Goal: Task Accomplishment & Management: Manage account settings

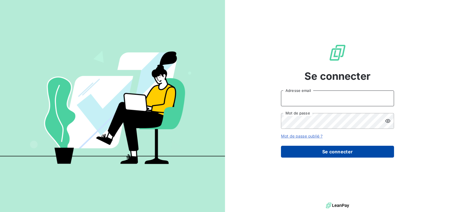
type input "[EMAIL_ADDRESS][DOMAIN_NAME]"
click at [329, 150] on button "Se connecter" at bounding box center [337, 152] width 113 height 12
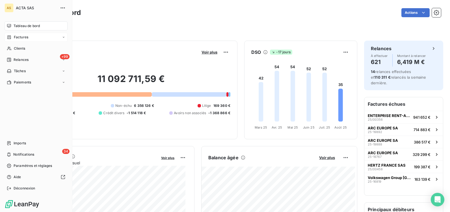
drag, startPoint x: 13, startPoint y: 37, endPoint x: 19, endPoint y: 38, distance: 5.8
click at [19, 38] on span "Factures" at bounding box center [21, 37] width 14 height 5
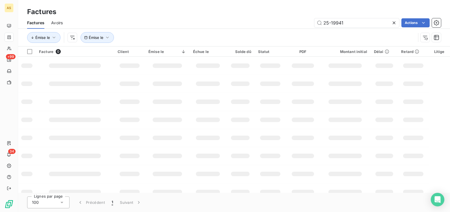
drag, startPoint x: 318, startPoint y: 20, endPoint x: 314, endPoint y: 19, distance: 4.8
click at [314, 19] on div "25-19941" at bounding box center [356, 22] width 85 height 9
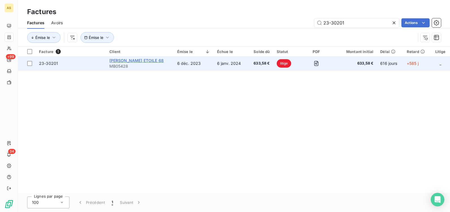
type input "23-30201"
click at [127, 60] on span "[PERSON_NAME] ETOILE 68" at bounding box center [136, 60] width 54 height 5
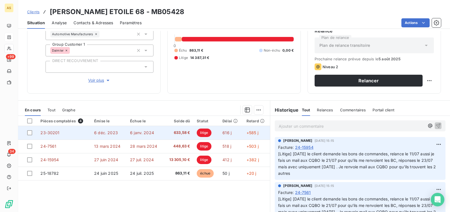
scroll to position [85, 0]
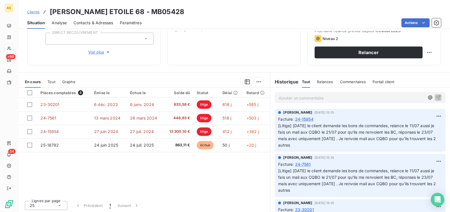
click at [306, 98] on p "Ajouter un commentaire ﻿" at bounding box center [352, 98] width 146 height 7
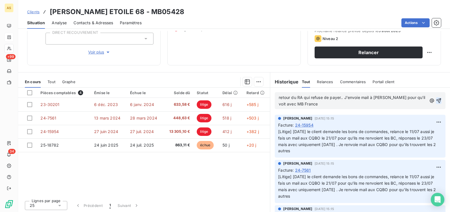
click at [436, 101] on icon "button" at bounding box center [439, 101] width 6 height 6
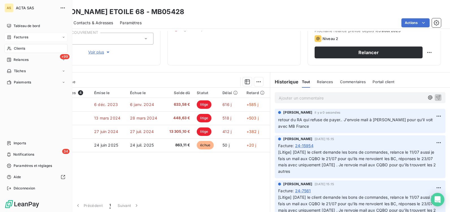
click at [17, 37] on span "Factures" at bounding box center [21, 37] width 14 height 5
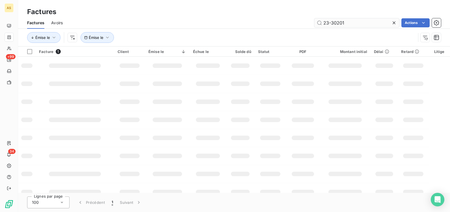
drag, startPoint x: 347, startPoint y: 22, endPoint x: 318, endPoint y: 22, distance: 28.3
click at [318, 22] on input "23-30201" at bounding box center [356, 22] width 85 height 9
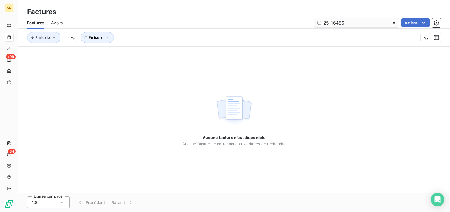
click at [351, 24] on input "25-16456" at bounding box center [356, 22] width 85 height 9
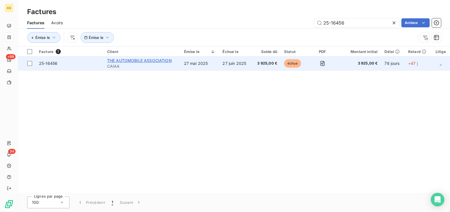
type input "25-16456"
click at [137, 61] on span "THE AUTOMOBILE ASSOCIATION" at bounding box center [139, 60] width 65 height 5
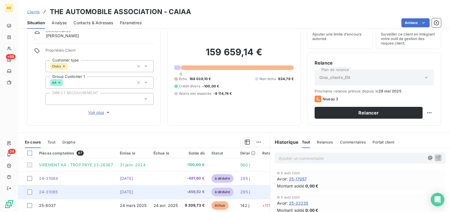
scroll to position [57, 0]
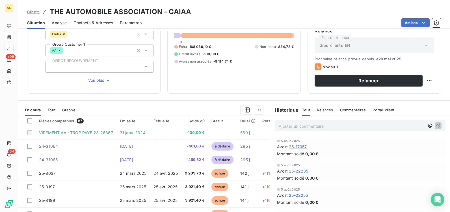
click at [292, 127] on p "Ajouter un commentaire ﻿" at bounding box center [352, 126] width 146 height 7
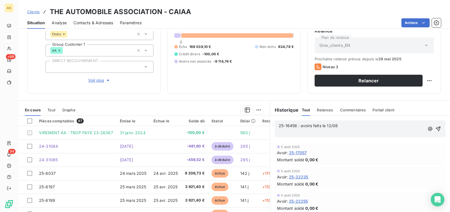
click at [279, 132] on p "﻿" at bounding box center [352, 132] width 146 height 6
drag, startPoint x: 299, startPoint y: 127, endPoint x: 342, endPoint y: 123, distance: 43.7
click at [342, 123] on p "25-16456 : avoirs faits le 12/08" at bounding box center [352, 126] width 146 height 6
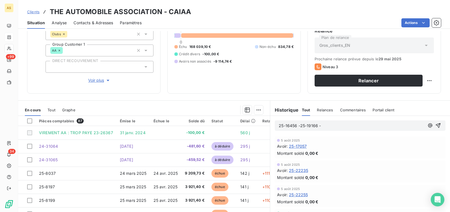
click at [339, 125] on p "25-16456 -25-19166 -" at bounding box center [352, 126] width 146 height 6
click at [345, 126] on p "25-16456 -25-19166 - 25-8830" at bounding box center [352, 126] width 146 height 6
click at [361, 124] on p "25-16456 -25-19166 - 25-8830- 25-8232" at bounding box center [352, 126] width 146 height 6
click at [387, 125] on p "25-16456 -25-19166 - 25-8830- 25-8232- 25-8233" at bounding box center [352, 126] width 146 height 6
click at [397, 125] on p "25-16456 -25-19166 - 25-8830- 25-8232- 25-8233-25-8200" at bounding box center [352, 126] width 146 height 6
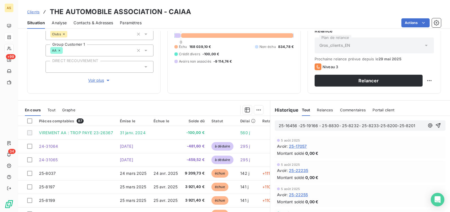
click at [412, 126] on p "25-16456 -25-19166 - 25-8830- 25-8232- 25-8233-25-8200-25-8201" at bounding box center [352, 126] width 146 height 6
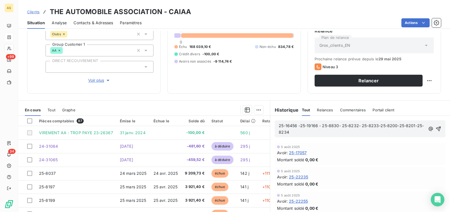
click at [297, 136] on div "25-16456 -25-19166 - 25-8830- 25-8232- 25-8233-25-8200-25-8201-25-8234" at bounding box center [360, 129] width 171 height 17
click at [297, 134] on p "25-16456 -25-19166 - 25-8830- 25-8232- 25-8233-25-8200-25-8201-25-8234" at bounding box center [352, 129] width 146 height 13
click at [337, 131] on p "25-16456 -25-19166 - 25-8830- 25-8232- 25-8233-25-8200-25-8201-25-8234- 25-8238" at bounding box center [353, 129] width 148 height 13
click at [339, 131] on p "25-16456 -25-19166 - 25-8830- 25-8232- 25-8233-25-8200-25-8201-25-8234- 25-8238…" at bounding box center [353, 129] width 148 height 13
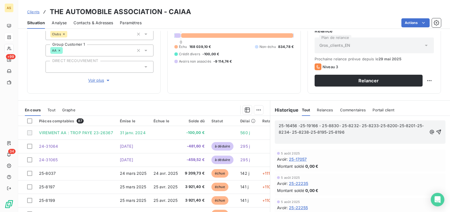
click at [361, 133] on p "25-16456 -25-19166 - 25-8830- 25-8232- 25-8233-25-8200-25-8201-25-8234- 25-8238…" at bounding box center [353, 129] width 148 height 13
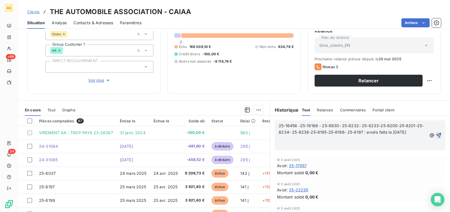
click at [436, 136] on icon "button" at bounding box center [438, 135] width 5 height 5
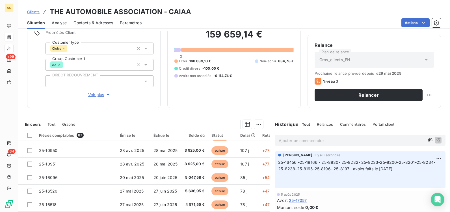
scroll to position [1, 0]
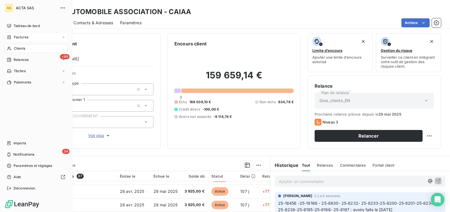
click at [13, 36] on div "Factures" at bounding box center [17, 37] width 21 height 5
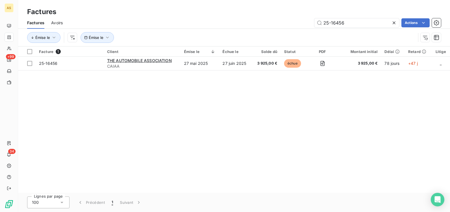
click at [394, 22] on icon at bounding box center [394, 23] width 6 height 6
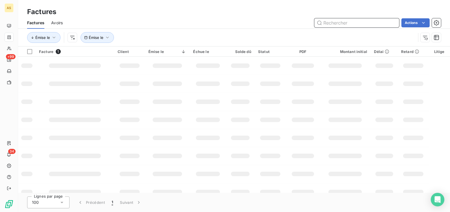
click at [334, 24] on input "text" at bounding box center [356, 22] width 85 height 9
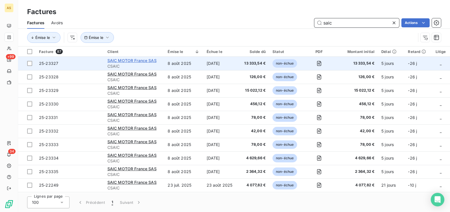
type input "saic"
click at [135, 62] on span "SAIC MOTOR France SAS" at bounding box center [131, 60] width 49 height 5
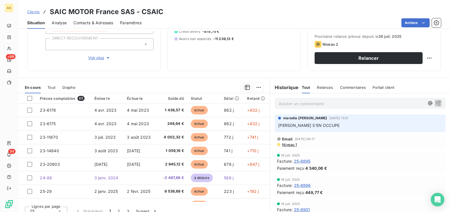
scroll to position [85, 0]
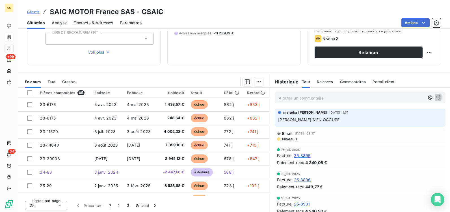
click at [279, 97] on p "Ajouter un commentaire ﻿" at bounding box center [352, 98] width 146 height 7
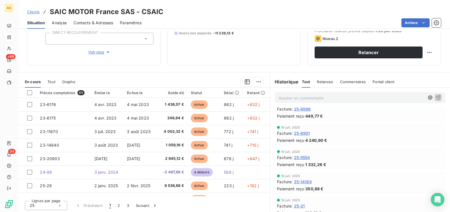
scroll to position [110, 0]
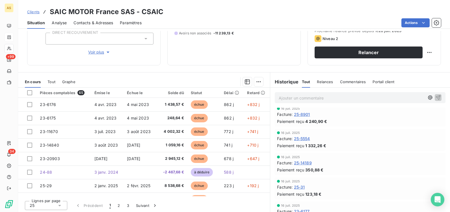
click at [279, 97] on p "Ajouter un commentaire ﻿" at bounding box center [352, 98] width 146 height 7
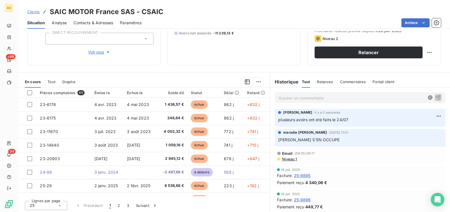
scroll to position [0, 0]
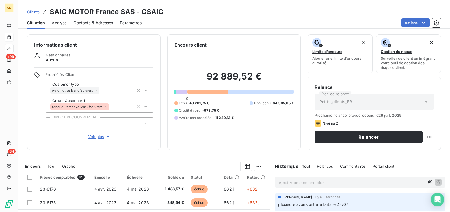
click at [288, 186] on p "Ajouter un commentaire ﻿" at bounding box center [352, 182] width 146 height 7
copy span "mail reçu le 29/07 et envoyé aux CQBO pour traitement des anomalies"
click at [435, 181] on icon "button" at bounding box center [438, 182] width 6 height 6
click at [297, 183] on p "Ajouter un commentaire ﻿" at bounding box center [352, 182] width 146 height 7
drag, startPoint x: 300, startPoint y: 182, endPoint x: 310, endPoint y: 181, distance: 10.2
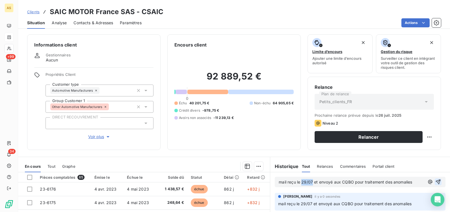
click at [310, 181] on span "mail reçu le 29/07 et envoyé aux CQBO pour traitement des anomalies" at bounding box center [345, 182] width 133 height 5
click at [436, 183] on icon "button" at bounding box center [438, 182] width 5 height 5
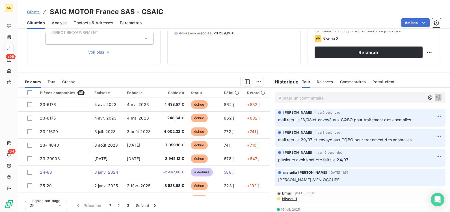
scroll to position [86, 0]
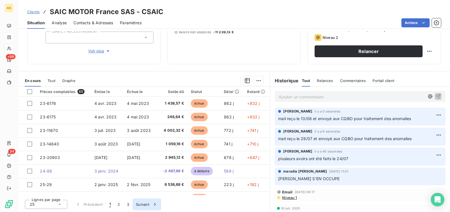
click at [144, 204] on button "Suivant" at bounding box center [147, 205] width 29 height 12
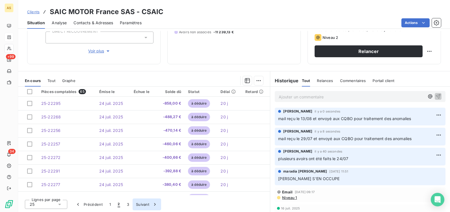
click at [144, 204] on button "Suivant" at bounding box center [147, 205] width 29 height 12
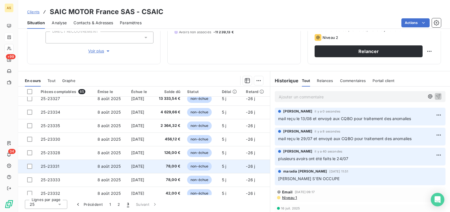
scroll to position [105, 0]
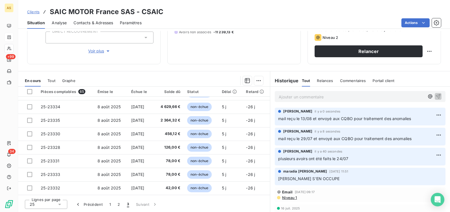
click at [295, 118] on span "mail reçu le 13/08 et envoyé aux CQBO pour traitement des anomalies" at bounding box center [344, 118] width 133 height 5
click at [429, 115] on html "AS +99 34 Clients SAIC MOTOR France SAS - CSAIC Situation Analyse Contacts & Ad…" at bounding box center [225, 106] width 450 height 212
click at [410, 127] on div "Editer" at bounding box center [417, 127] width 32 height 9
click at [413, 119] on p "mail reçu le 13/08 et envoyé aux CQBO pour traitement des anomalies" at bounding box center [356, 119] width 156 height 6
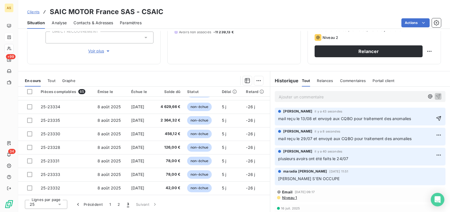
click at [311, 119] on span "mail reçu le 13/08 et envoyé aux CQBO pour traitement des anomalies" at bounding box center [344, 118] width 133 height 5
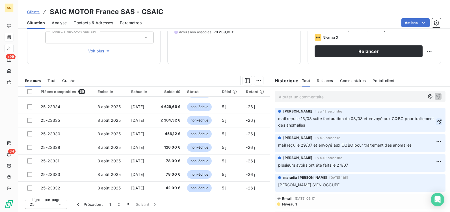
click at [437, 122] on icon "button" at bounding box center [439, 122] width 5 height 5
click at [309, 146] on span "mail reçu le 29/07 et envoyé aux CQBO pour traitement des anomalies" at bounding box center [344, 145] width 133 height 5
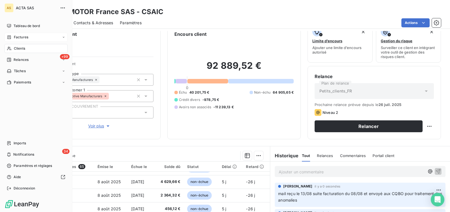
scroll to position [1, 0]
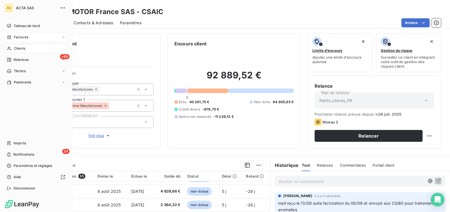
click at [19, 39] on span "Factures" at bounding box center [21, 37] width 14 height 5
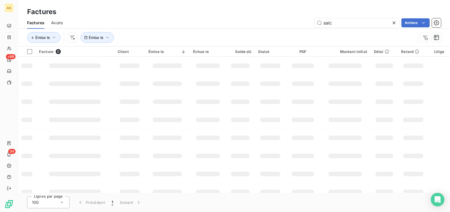
drag, startPoint x: 334, startPoint y: 24, endPoint x: 309, endPoint y: 19, distance: 25.9
click at [309, 19] on div "saic Actions" at bounding box center [255, 22] width 371 height 9
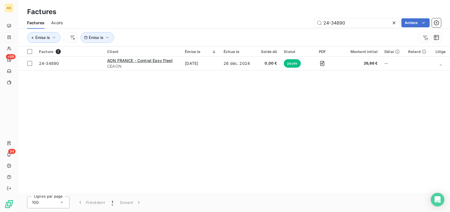
type input "24-34890"
click at [391, 23] on icon at bounding box center [394, 23] width 6 height 6
click at [363, 25] on input "text" at bounding box center [356, 22] width 85 height 9
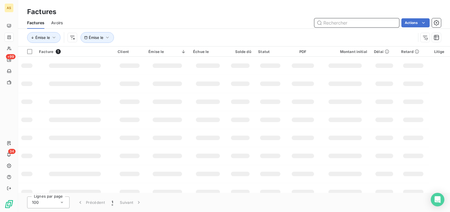
paste input "25-15357"
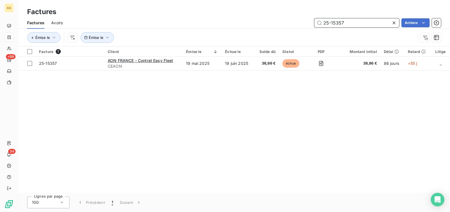
type input "25-15357"
click at [394, 24] on icon at bounding box center [394, 23] width 6 height 6
click at [364, 24] on input "text" at bounding box center [356, 22] width 85 height 9
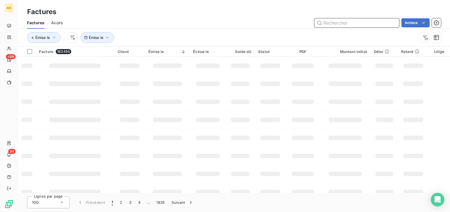
paste input "25-15314"
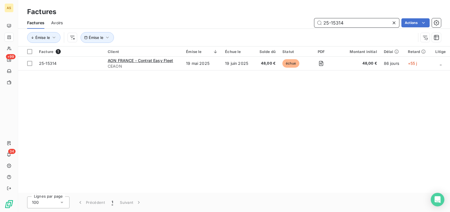
drag, startPoint x: 378, startPoint y: 23, endPoint x: 286, endPoint y: 25, distance: 92.1
click at [286, 25] on div "25-15314 Actions" at bounding box center [255, 22] width 371 height 9
paste input "4250"
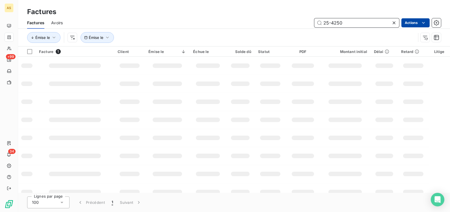
type input "25-4250"
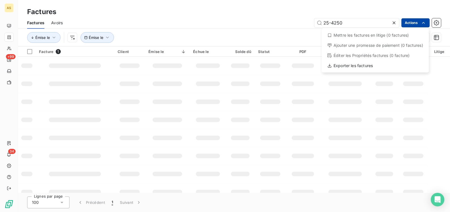
click at [408, 24] on html "AS +99 34 Factures Factures Avoirs 25-4250 Actions Mettre les factures en litig…" at bounding box center [225, 106] width 450 height 212
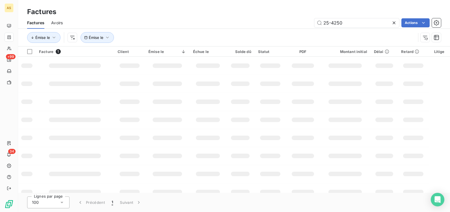
click at [363, 24] on html "AS +99 34 Factures Factures Avoirs 25-4250 Actions Émise le Émise le Facture 1 …" at bounding box center [225, 106] width 450 height 212
click at [363, 24] on input "25-4250" at bounding box center [356, 22] width 85 height 9
click at [346, 23] on input "25-4250" at bounding box center [356, 22] width 85 height 9
click at [353, 24] on input "25-4250" at bounding box center [356, 22] width 85 height 9
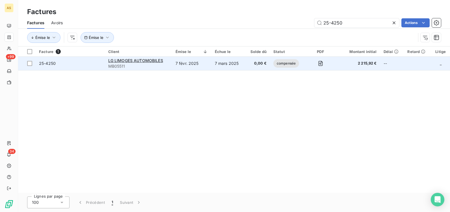
click at [283, 65] on span "compensée" at bounding box center [286, 63] width 26 height 8
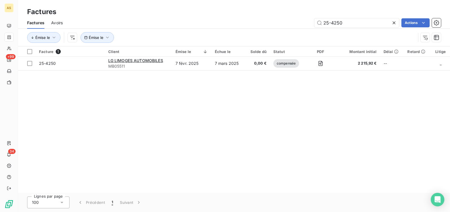
click at [200, 168] on div "Facture 1 Client Émise le Échue le Solde dû Statut PDF Montant initial Délai Re…" at bounding box center [234, 120] width 432 height 147
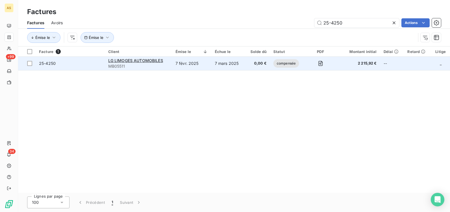
click at [51, 64] on span "25-4250" at bounding box center [47, 63] width 17 height 5
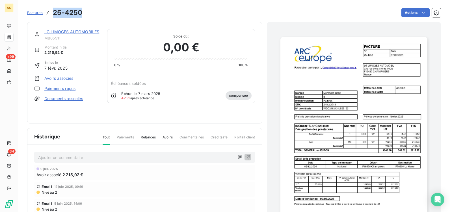
drag, startPoint x: 83, startPoint y: 12, endPoint x: 54, endPoint y: 13, distance: 28.8
click at [54, 13] on div "Factures 25-4250 Actions" at bounding box center [234, 13] width 414 height 12
copy h3 "25-4250"
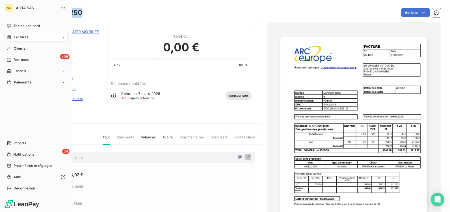
click at [22, 36] on span "Factures" at bounding box center [21, 37] width 14 height 5
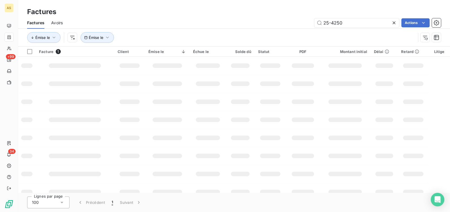
drag, startPoint x: 57, startPoint y: 23, endPoint x: 65, endPoint y: 24, distance: 7.6
click at [57, 23] on span "Avoirs" at bounding box center [57, 23] width 12 height 6
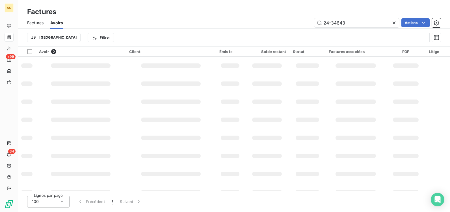
drag, startPoint x: 343, startPoint y: 23, endPoint x: 310, endPoint y: 20, distance: 33.2
click at [310, 20] on div "24-34643 Actions" at bounding box center [255, 22] width 371 height 9
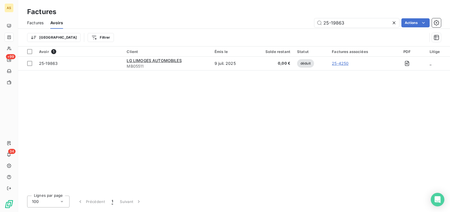
type input "25-19863"
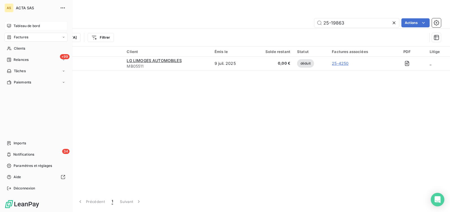
click at [16, 26] on span "Tableau de bord" at bounding box center [27, 25] width 26 height 5
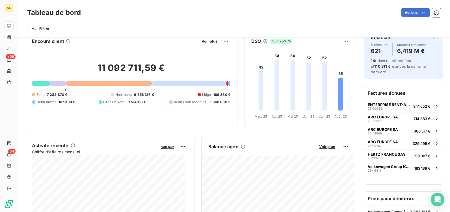
scroll to position [29, 0]
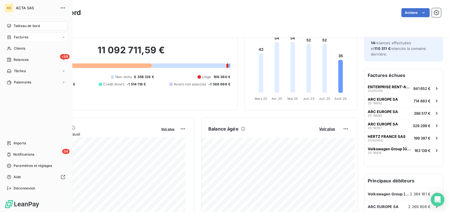
click at [18, 38] on span "Factures" at bounding box center [21, 37] width 14 height 5
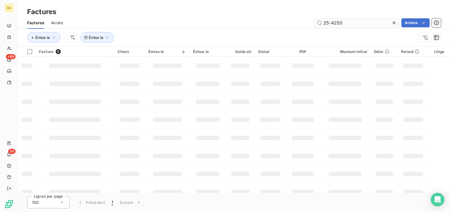
drag, startPoint x: 337, startPoint y: 23, endPoint x: 318, endPoint y: 23, distance: 19.2
click at [318, 23] on input "25-4250" at bounding box center [356, 22] width 85 height 9
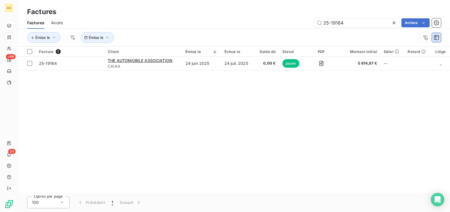
type input "25-19164"
click at [393, 23] on icon at bounding box center [393, 22] width 3 height 3
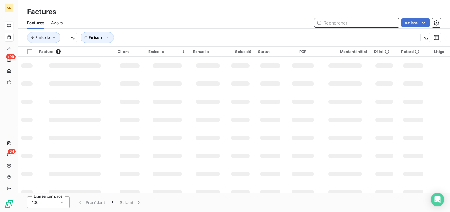
click at [365, 25] on input "text" at bounding box center [356, 22] width 85 height 9
paste input "24-9800"
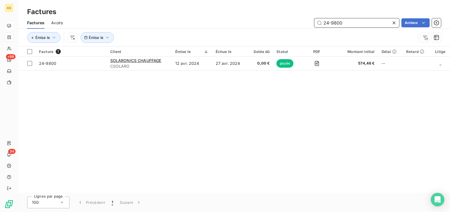
type input "24-9800"
click at [393, 24] on icon at bounding box center [394, 23] width 6 height 6
click at [349, 22] on input "text" at bounding box center [356, 22] width 85 height 9
paste input "24-25057"
click at [99, 175] on div "Facture 1 Client Émise le Échue le Solde dû Statut PDF Montant initial Délai Re…" at bounding box center [234, 120] width 432 height 147
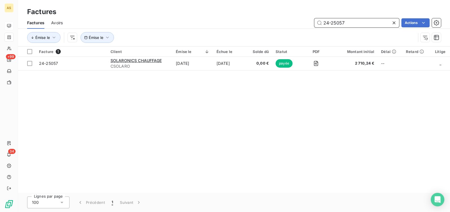
drag, startPoint x: 344, startPoint y: 22, endPoint x: 318, endPoint y: 22, distance: 25.7
click at [318, 22] on input "24-25057" at bounding box center [356, 22] width 85 height 9
paste input "5-8037"
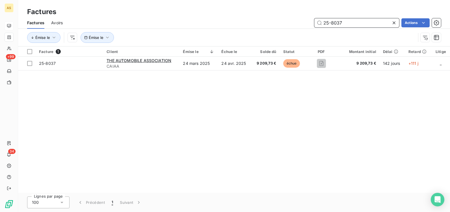
type input "25-8037"
click at [348, 23] on input "25-8037" at bounding box center [356, 22] width 85 height 9
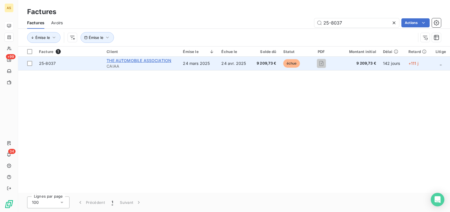
click at [135, 61] on span "THE AUTOMOBILE ASSOCIATION" at bounding box center [139, 60] width 65 height 5
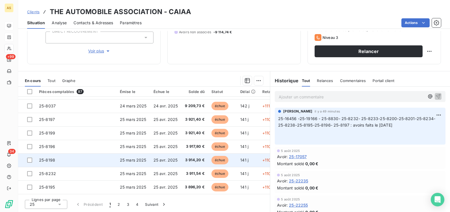
scroll to position [28, 0]
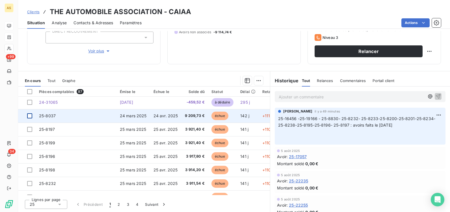
click at [29, 116] on div at bounding box center [29, 116] width 5 height 5
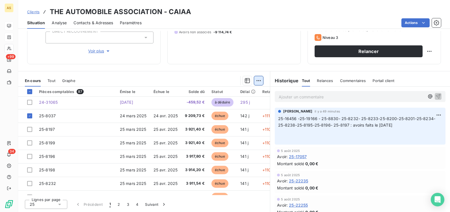
click at [255, 82] on html "AS +99 34 Clients THE AUTOMOBILE ASSOCIATION - CAIAA Situation Analyse Contacts…" at bounding box center [225, 106] width 450 height 212
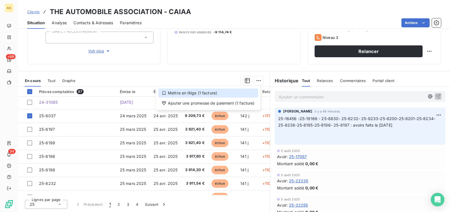
click at [198, 92] on div "Mettre en litige (1 facture)" at bounding box center [208, 93] width 100 height 9
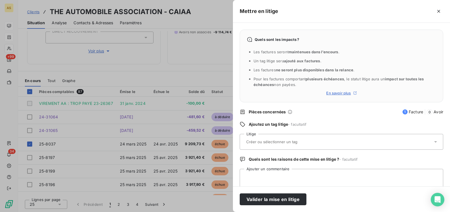
click at [272, 141] on input "text" at bounding box center [287, 142] width 82 height 5
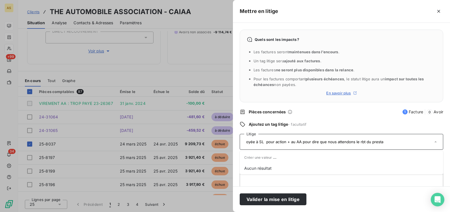
scroll to position [0, 195]
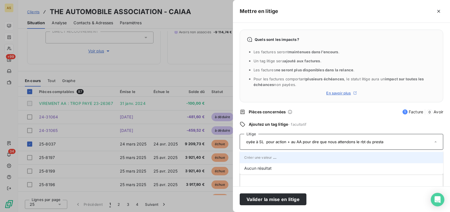
type input "litige en attente de traitement par Svetlana Lallement qui attend un avoir du p…"
click at [357, 163] on li "Créer une valeur litige en attente de traitement par Svetlana Lallement qui att…" at bounding box center [341, 157] width 203 height 11
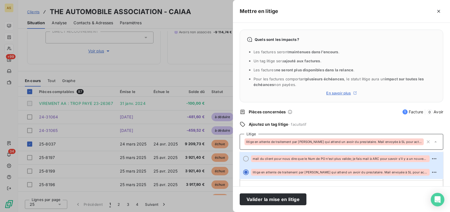
click at [319, 121] on div "Quels sont les impacts ? Les factures seront maintenues dans l’encours . Un tag…" at bounding box center [341, 105] width 217 height 164
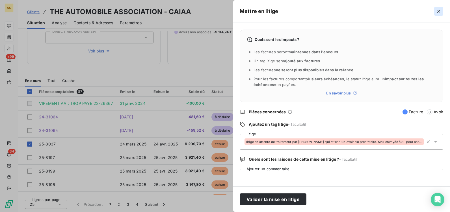
click at [438, 13] on icon "button" at bounding box center [439, 11] width 6 height 6
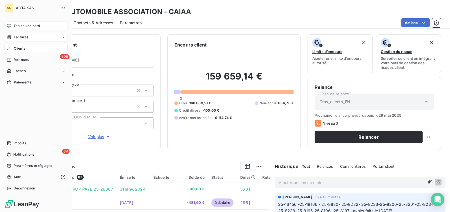
click at [16, 35] on span "Factures" at bounding box center [21, 37] width 14 height 5
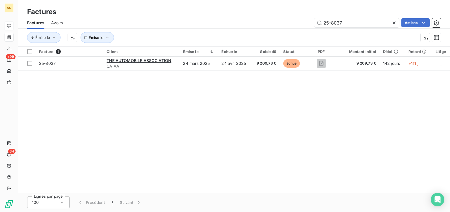
drag, startPoint x: 341, startPoint y: 22, endPoint x: 311, endPoint y: 22, distance: 29.7
click at [311, 22] on div "25-8037 Actions" at bounding box center [255, 22] width 371 height 9
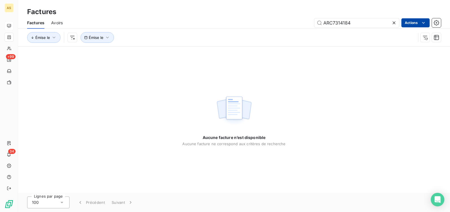
type input "ARC7314184"
click at [394, 24] on icon at bounding box center [394, 23] width 6 height 6
click at [371, 22] on input "text" at bounding box center [356, 22] width 85 height 9
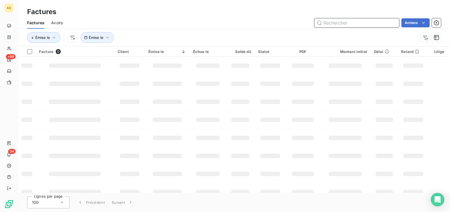
paste input "25-11015"
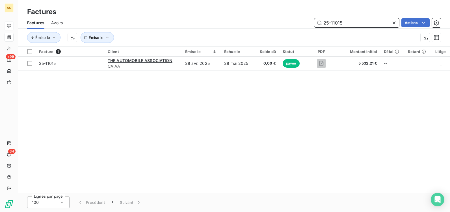
click at [351, 23] on input "25-11015" at bounding box center [356, 22] width 85 height 9
type input "25-10948"
click at [393, 23] on icon at bounding box center [394, 23] width 6 height 6
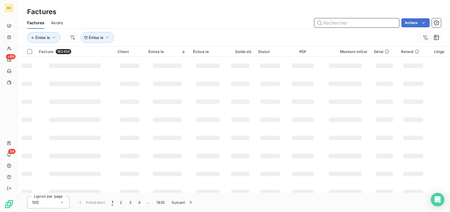
click at [355, 21] on input "text" at bounding box center [356, 22] width 85 height 9
paste input "24-34717"
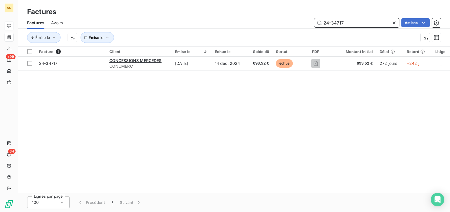
type input "24-34717"
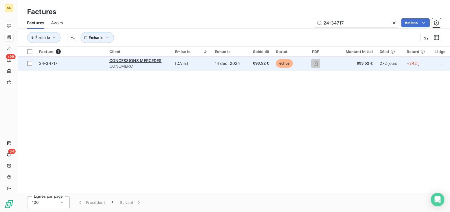
click at [54, 62] on span "24-34717" at bounding box center [48, 63] width 18 height 5
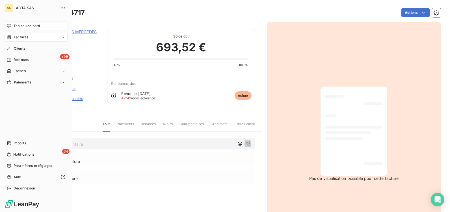
click at [18, 36] on span "Factures" at bounding box center [21, 37] width 14 height 5
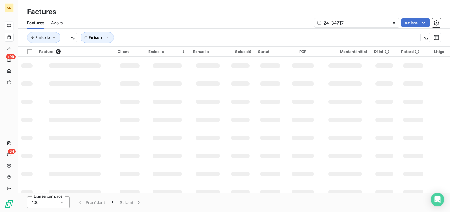
click at [392, 23] on icon at bounding box center [394, 23] width 6 height 6
click at [363, 23] on input "text" at bounding box center [356, 22] width 85 height 9
paste input "25-19292"
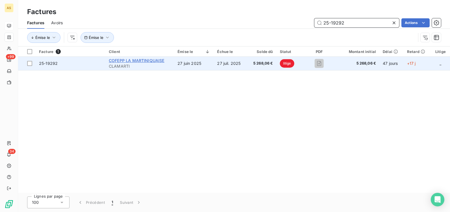
type input "25-19292"
click at [133, 60] on span "COFEPP LA MARTINIQUAISE" at bounding box center [136, 60] width 55 height 5
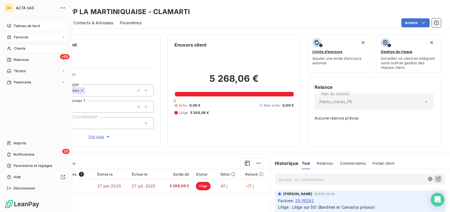
click at [26, 34] on div "Factures" at bounding box center [36, 37] width 63 height 9
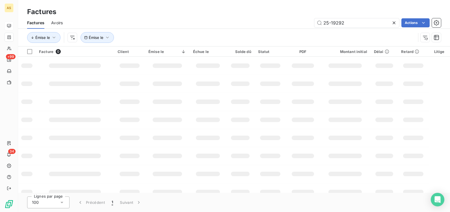
click at [393, 23] on icon at bounding box center [394, 23] width 6 height 6
click at [357, 24] on input "text" at bounding box center [356, 22] width 85 height 9
paste input "24-13715"
type input "24-13715"
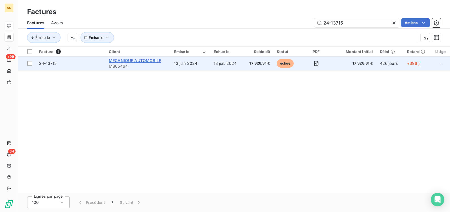
click at [128, 59] on span "MECANIQUE AUTOMOBILE" at bounding box center [135, 60] width 52 height 5
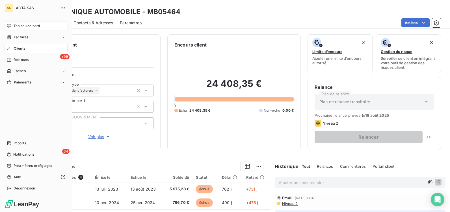
click at [16, 38] on span "Factures" at bounding box center [21, 37] width 14 height 5
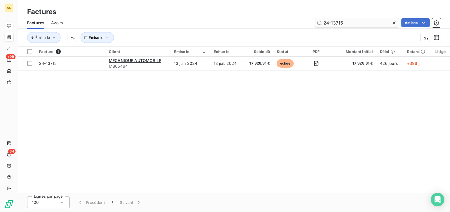
drag, startPoint x: 344, startPoint y: 22, endPoint x: 322, endPoint y: 21, distance: 22.0
click at [322, 21] on input "24-13715" at bounding box center [356, 22] width 85 height 9
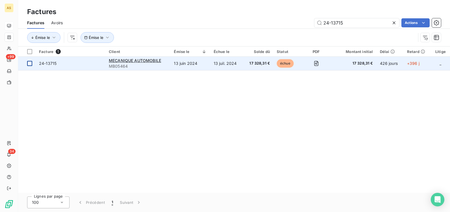
click at [31, 64] on div at bounding box center [29, 63] width 5 height 5
click at [131, 60] on span "MECANIQUE AUTOMOBILE" at bounding box center [135, 60] width 52 height 5
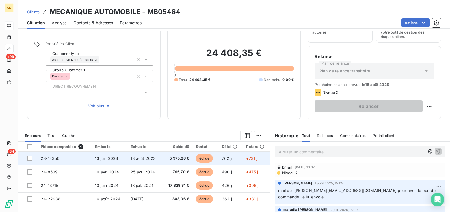
scroll to position [57, 0]
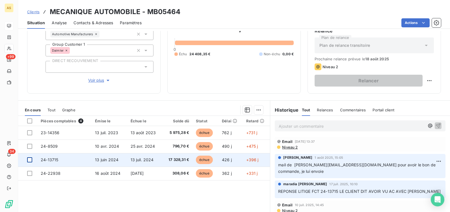
click at [30, 162] on div at bounding box center [29, 160] width 5 height 5
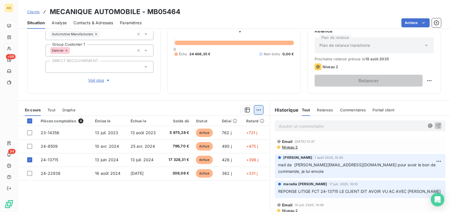
click at [255, 110] on html "AS +99 34 Clients MECANIQUE AUTOMOBILE - MB05464 Situation Analyse Contacts & A…" at bounding box center [225, 106] width 450 height 212
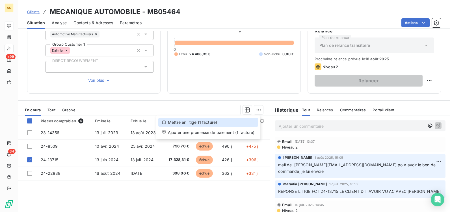
click at [189, 123] on div "Mettre en litige (1 facture)" at bounding box center [208, 122] width 100 height 9
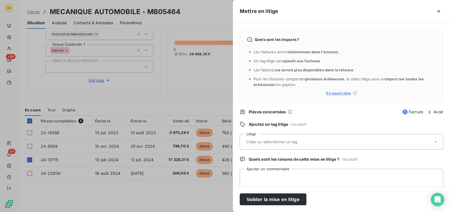
click at [262, 143] on input "text" at bounding box center [287, 142] width 82 height 5
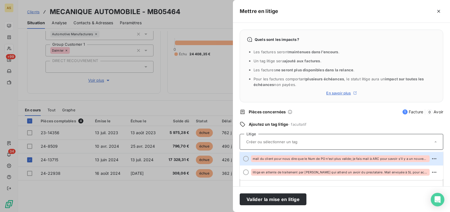
click at [139, 105] on div at bounding box center [225, 106] width 450 height 212
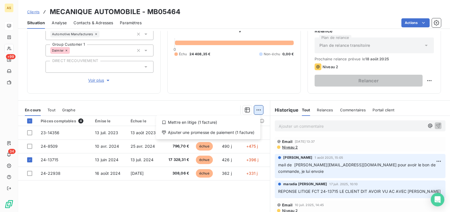
click at [255, 110] on html "AS +99 34 Clients MECANIQUE AUTOMOBILE - MB05464 Situation Analyse Contacts & A…" at bounding box center [225, 106] width 450 height 212
click at [188, 123] on div "Mettre en litige (1 facture)" at bounding box center [208, 122] width 100 height 9
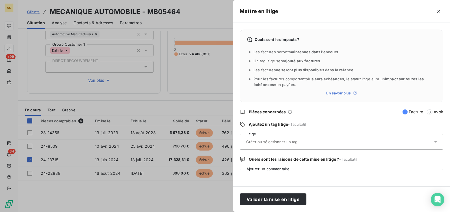
click at [274, 141] on input "text" at bounding box center [287, 142] width 82 height 5
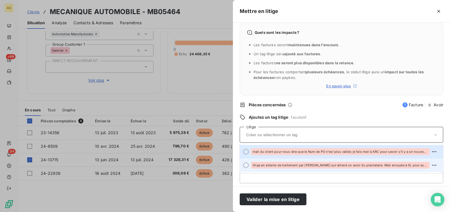
scroll to position [11, 0]
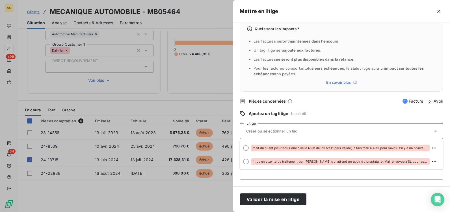
click at [176, 106] on div at bounding box center [225, 106] width 450 height 212
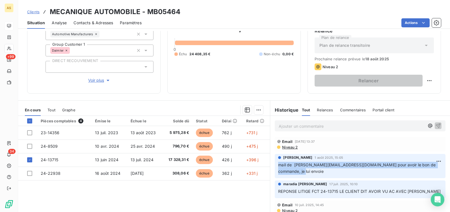
drag, startPoint x: 291, startPoint y: 172, endPoint x: 276, endPoint y: 166, distance: 16.3
click at [278, 166] on p "mail de esther.aleo@mercedes-benz.com pour avoir le bon de commande, je lui env…" at bounding box center [360, 168] width 164 height 13
copy span "mail de esther.aleo@mercedes-benz.com pour avoir le bon de commande, je lui env…"
click at [257, 112] on html "AS +99 34 Clients MECANIQUE AUTOMOBILE - MB05464 Situation Analyse Contacts & A…" at bounding box center [225, 106] width 450 height 212
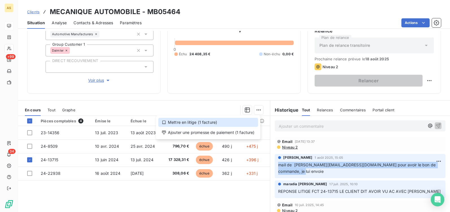
click at [206, 123] on div "Mettre en litige (1 facture)" at bounding box center [208, 122] width 100 height 9
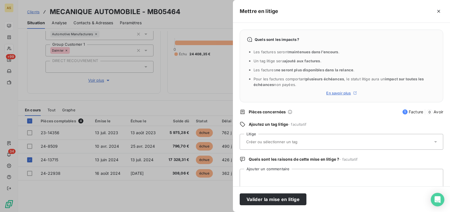
click at [273, 140] on input "text" at bounding box center [287, 142] width 82 height 5
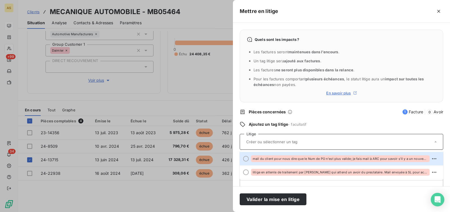
paste input "mail de esther.aleo@mercedes-benz.com pour avoir le bon de commande, je lui env…"
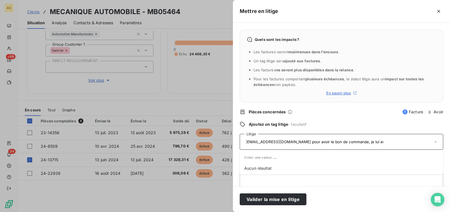
scroll to position [0, 0]
type input "mail de esther.aleo@mercedes-benz.com pour avoir le bon de commande, je lui env…"
click at [329, 145] on div "mail de esther.aleo@mercedes-benz.com pour avoir le bon de commande, je lui env…" at bounding box center [338, 142] width 188 height 12
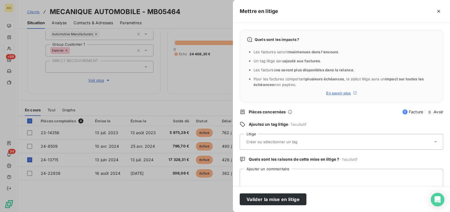
click at [311, 142] on input "text" at bounding box center [287, 142] width 82 height 5
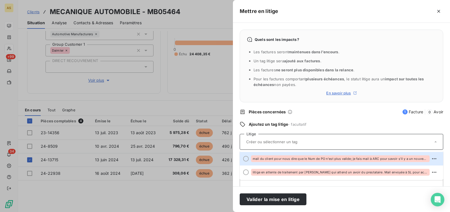
paste input "mail de esther.aleo@mercedes-benz.com pour avoir le bon de commande, je lui env…"
type input "mail de esther.aleo@mercedes-benz.com pour avoir le bon de commande, je lui env…"
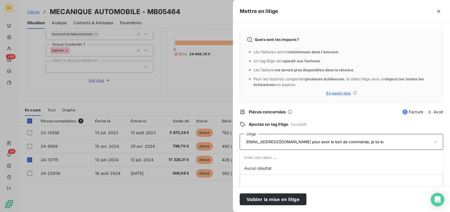
drag, startPoint x: 276, startPoint y: 142, endPoint x: 406, endPoint y: 137, distance: 130.1
click at [404, 142] on div "mail de esther.aleo@mercedes-benz.com pour avoir le bon de commande, je lui env…" at bounding box center [338, 142] width 188 height 12
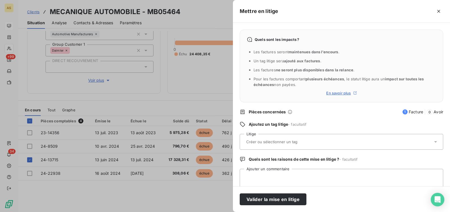
type input "r"
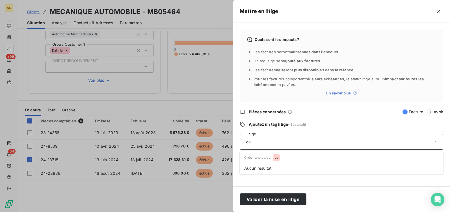
type input "e"
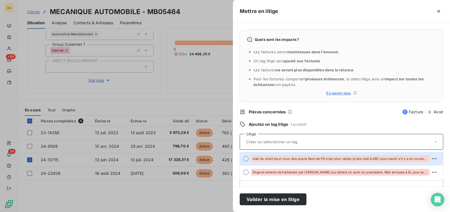
paste input "mail de esther.aleo@mercedes-benz.com pour avoir le bon de commande, je lui env…"
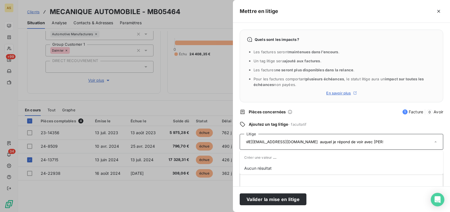
scroll to position [0, 42]
type input "mail de esther.aleo@mercedes-benz.com auquel je répond de voir avec JB ou les O…"
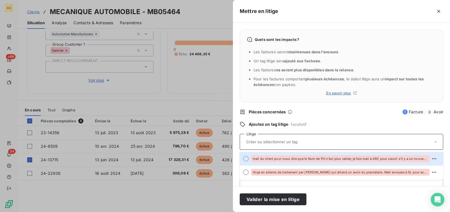
scroll to position [0, 0]
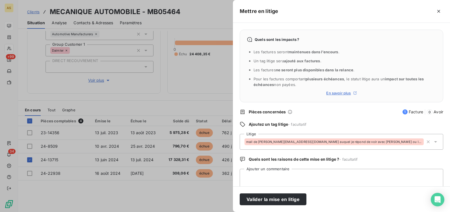
click at [160, 108] on div at bounding box center [225, 106] width 450 height 212
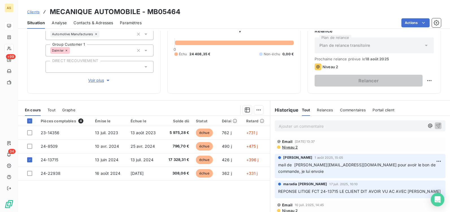
click at [285, 127] on p "Ajouter un commentaire ﻿" at bounding box center [352, 126] width 146 height 7
click at [255, 112] on html "AS +99 34 Clients MECANIQUE AUTOMOBILE - MB05464 Situation Analyse Contacts & A…" at bounding box center [225, 106] width 450 height 212
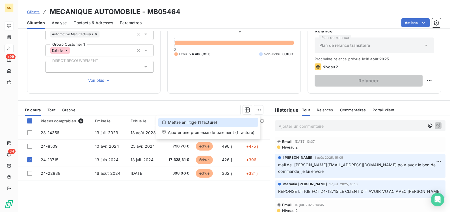
click at [179, 125] on div "Mettre en litige (1 facture)" at bounding box center [208, 122] width 100 height 9
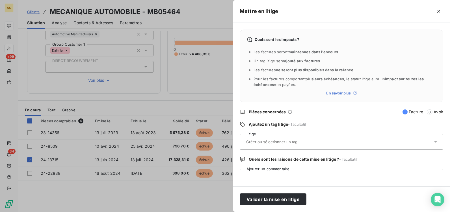
click at [271, 140] on input "text" at bounding box center [287, 142] width 82 height 5
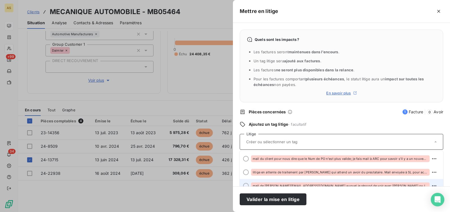
click at [245, 186] on span at bounding box center [244, 186] width 9 height 14
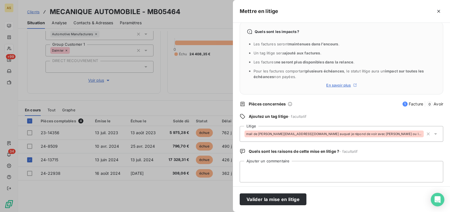
scroll to position [11, 0]
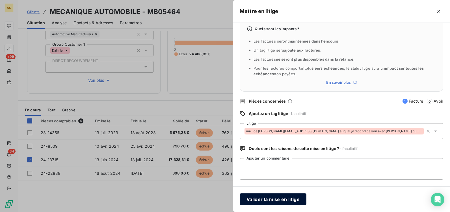
click at [286, 202] on button "Valider la mise en litige" at bounding box center [273, 200] width 67 height 12
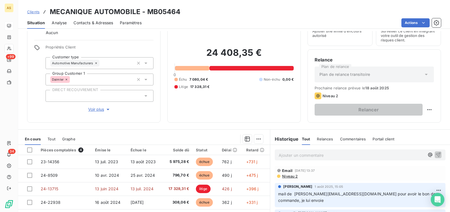
scroll to position [0, 0]
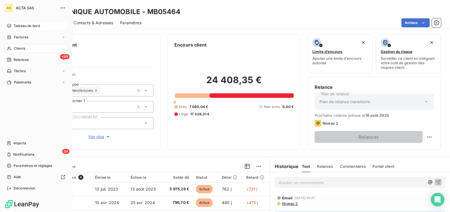
click at [20, 37] on span "Factures" at bounding box center [21, 37] width 14 height 5
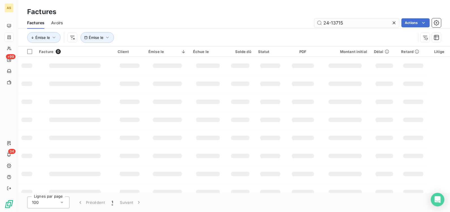
drag, startPoint x: 334, startPoint y: 23, endPoint x: 316, endPoint y: 23, distance: 18.4
click at [316, 23] on input "24-13715" at bounding box center [356, 22] width 85 height 9
click at [325, 22] on input "text" at bounding box center [356, 22] width 85 height 9
paste input "25-10503"
click at [368, 23] on input "25-10503" at bounding box center [356, 22] width 85 height 9
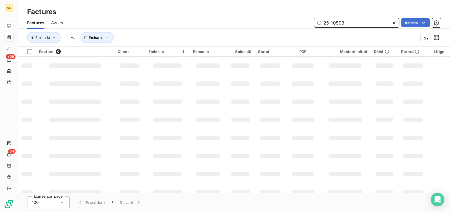
type input "25-10503"
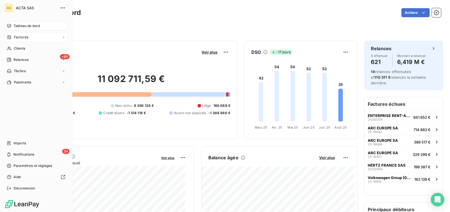
click at [24, 35] on span "Factures" at bounding box center [21, 37] width 14 height 5
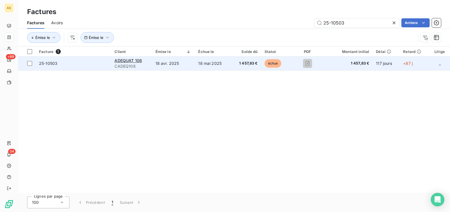
click at [44, 63] on span "25-10503" at bounding box center [48, 63] width 18 height 5
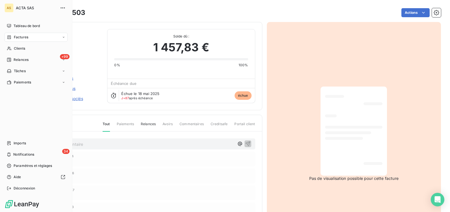
click at [18, 38] on span "Factures" at bounding box center [21, 37] width 14 height 5
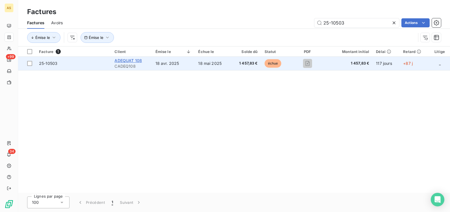
click at [127, 61] on span "ADEQUAT 108" at bounding box center [127, 60] width 27 height 5
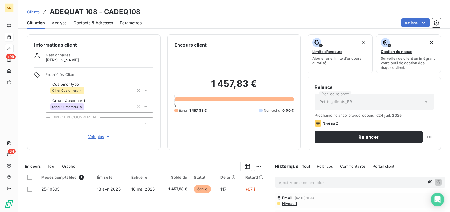
click at [283, 183] on p "Ajouter un commentaire ﻿" at bounding box center [352, 182] width 146 height 7
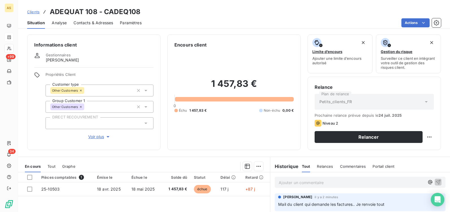
drag, startPoint x: 384, startPoint y: 205, endPoint x: 275, endPoint y: 205, distance: 109.3
click at [275, 205] on div "CLOTILDE VITRY il y a 2 minutes Mail du client qui demande les factures.. Je re…" at bounding box center [360, 203] width 171 height 18
copy span "Mail du client qui demande les factures.. Je renvoie tout"
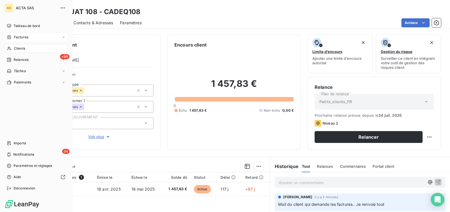
click at [18, 38] on span "Factures" at bounding box center [21, 37] width 14 height 5
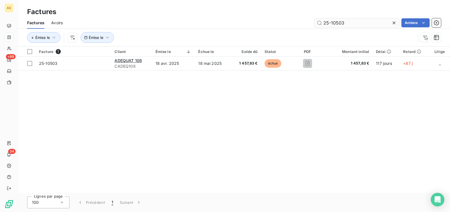
drag, startPoint x: 333, startPoint y: 25, endPoint x: 362, endPoint y: 23, distance: 29.7
click at [362, 23] on input "25-10503" at bounding box center [356, 22] width 85 height 9
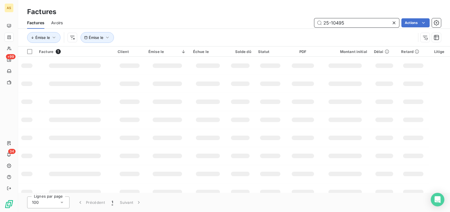
type input "25-10495"
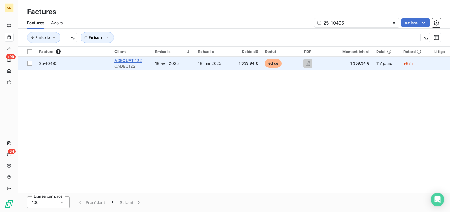
click at [125, 60] on span "ADEQUAT 122" at bounding box center [127, 60] width 27 height 5
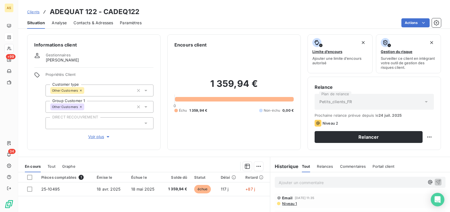
click at [294, 182] on p "Ajouter un commentaire ﻿" at bounding box center [352, 182] width 146 height 7
click at [435, 179] on button "button" at bounding box center [438, 182] width 7 height 7
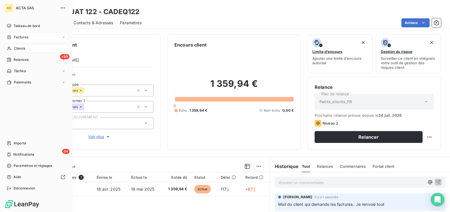
click at [16, 35] on span "Factures" at bounding box center [21, 37] width 14 height 5
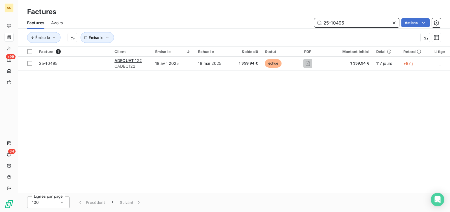
drag, startPoint x: 343, startPoint y: 21, endPoint x: 315, endPoint y: 21, distance: 28.0
click at [315, 21] on input "25-10495" at bounding box center [356, 22] width 85 height 9
paste input "9292"
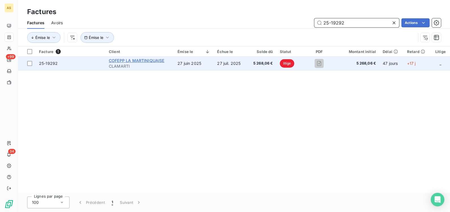
type input "25-19292"
click at [114, 61] on span "COFEPP LA MARTINIQUAISE" at bounding box center [136, 60] width 55 height 5
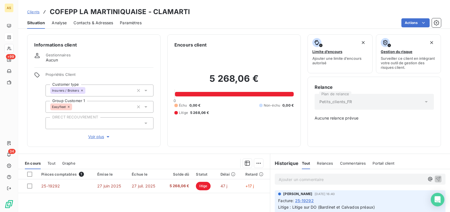
scroll to position [57, 0]
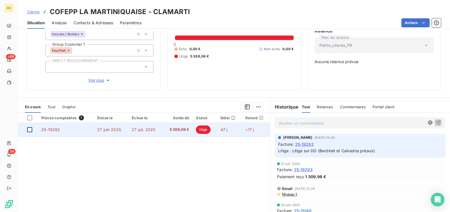
click at [31, 129] on div at bounding box center [29, 129] width 5 height 5
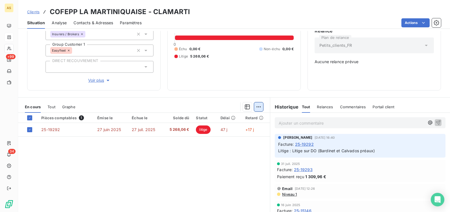
click at [259, 108] on html "AS +99 34 Clients COFEPP LA MARTINIQUAISE - CLAMARTI Situation Analyse Contacts…" at bounding box center [225, 106] width 450 height 212
click at [293, 124] on html "AS +99 34 Clients COFEPP LA MARTINIQUAISE - CLAMARTI Situation Analyse Contacts…" at bounding box center [225, 106] width 450 height 212
click at [295, 124] on p "Ajouter un commentaire ﻿" at bounding box center [352, 123] width 146 height 7
click at [435, 123] on icon "button" at bounding box center [438, 123] width 6 height 6
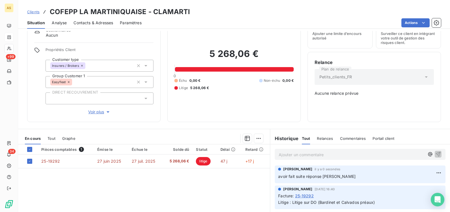
scroll to position [0, 0]
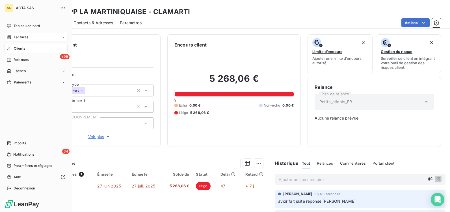
click at [16, 38] on span "Factures" at bounding box center [21, 37] width 14 height 5
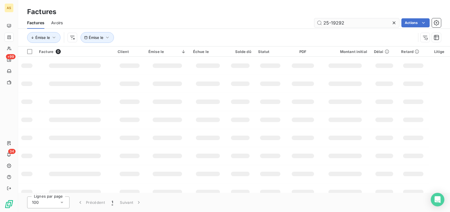
drag, startPoint x: 345, startPoint y: 23, endPoint x: 319, endPoint y: 23, distance: 25.4
click at [319, 23] on input "25-19292" at bounding box center [356, 22] width 85 height 9
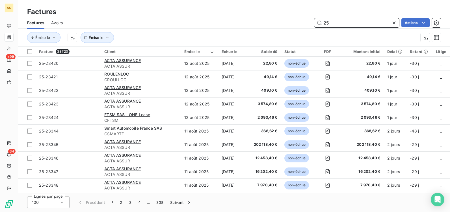
drag, startPoint x: 336, startPoint y: 23, endPoint x: 309, endPoint y: 21, distance: 27.5
click at [309, 21] on div "25 Actions" at bounding box center [255, 22] width 371 height 9
paste input "4-30839"
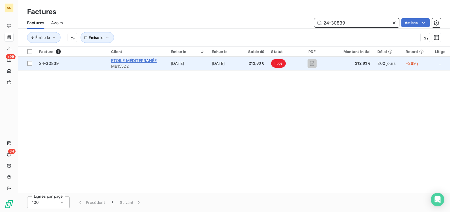
type input "24-30839"
click at [118, 60] on span "ETOILE MÉDITERRANÉE" at bounding box center [134, 60] width 46 height 5
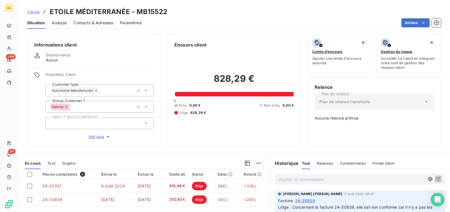
click at [296, 178] on p "Ajouter un commentaire ﻿" at bounding box center [352, 179] width 146 height 7
click at [307, 179] on span "facture rééditées et envoyée ce jour" at bounding box center [313, 179] width 68 height 5
click at [433, 178] on div "facture rééditée et envoyée ce jour" at bounding box center [360, 179] width 171 height 10
click at [435, 178] on icon "button" at bounding box center [438, 179] width 6 height 6
